Goal: Manage account settings

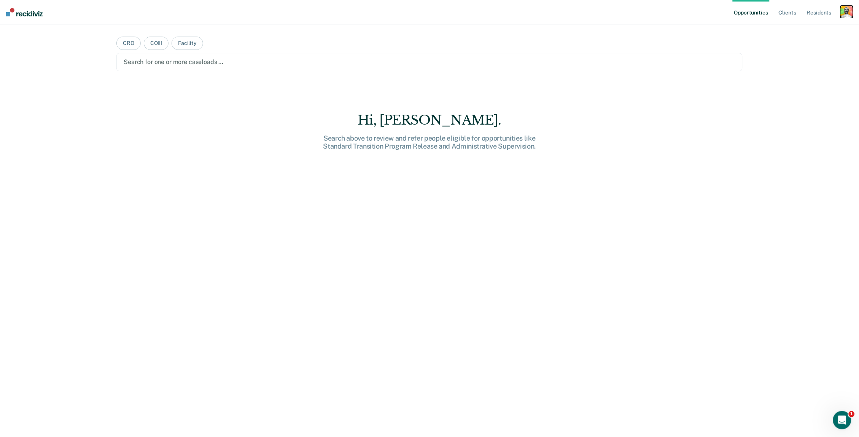
click at [848, 12] on div "button" at bounding box center [847, 12] width 12 height 12
click at [795, 29] on link "Profile" at bounding box center [816, 31] width 61 height 6
click at [851, 11] on div "button" at bounding box center [847, 12] width 12 height 12
click at [791, 30] on link "Profile" at bounding box center [816, 31] width 61 height 6
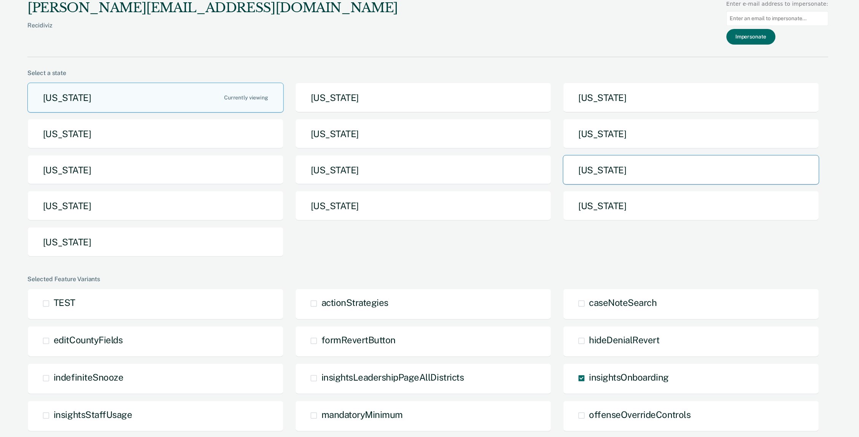
click at [603, 169] on button "[US_STATE]" at bounding box center [691, 170] width 257 height 30
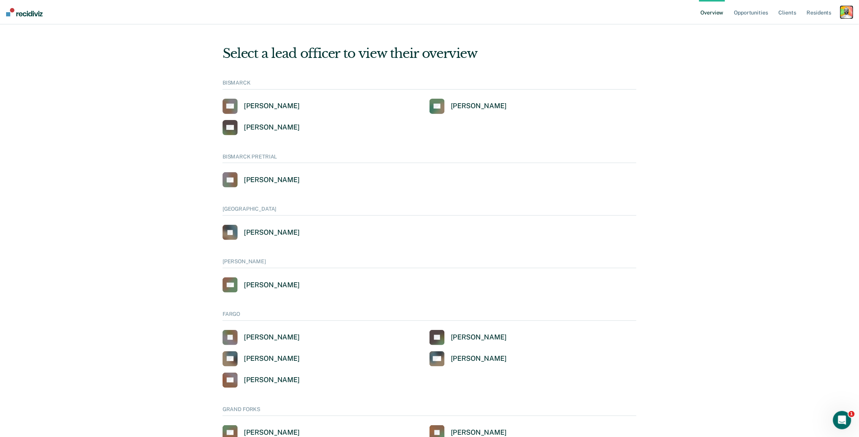
click at [844, 13] on div "button" at bounding box center [847, 12] width 12 height 12
click at [788, 29] on link "Profile" at bounding box center [815, 30] width 65 height 6
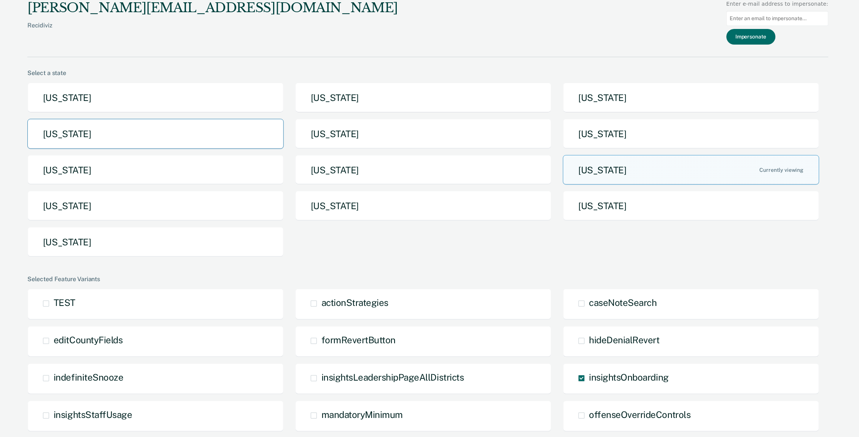
click at [232, 128] on button "[US_STATE]" at bounding box center [155, 134] width 257 height 30
